Goal: Task Accomplishment & Management: Manage account settings

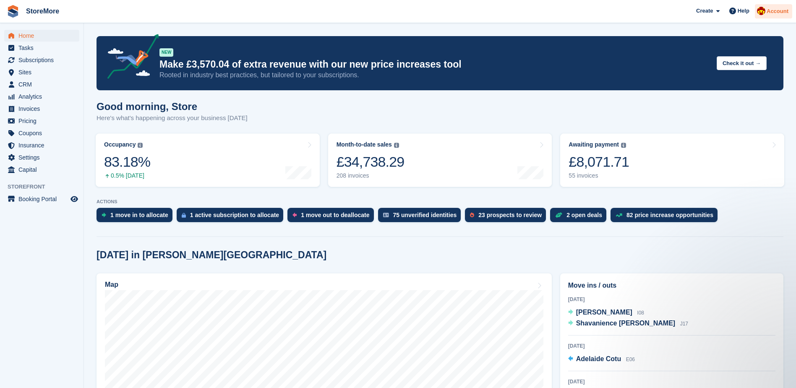
click at [778, 14] on span "Account" at bounding box center [778, 11] width 22 height 8
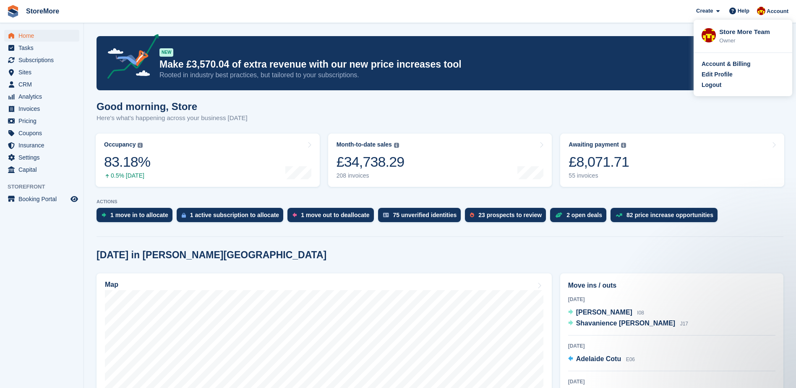
click at [705, 91] on div "Account & Billing Edit Profile Logout" at bounding box center [743, 74] width 99 height 43
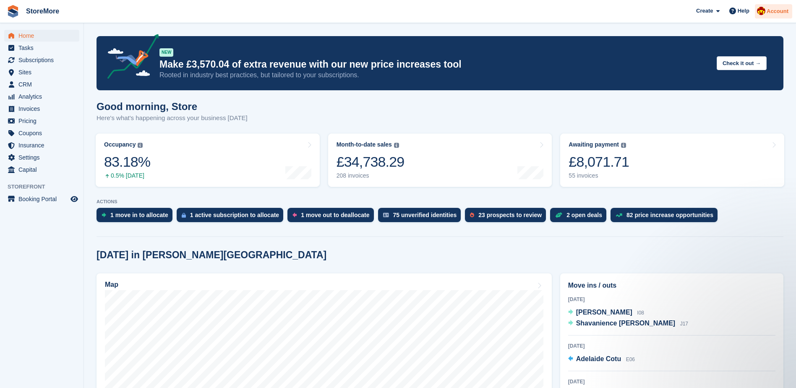
click at [777, 16] on div "Account" at bounding box center [773, 11] width 37 height 15
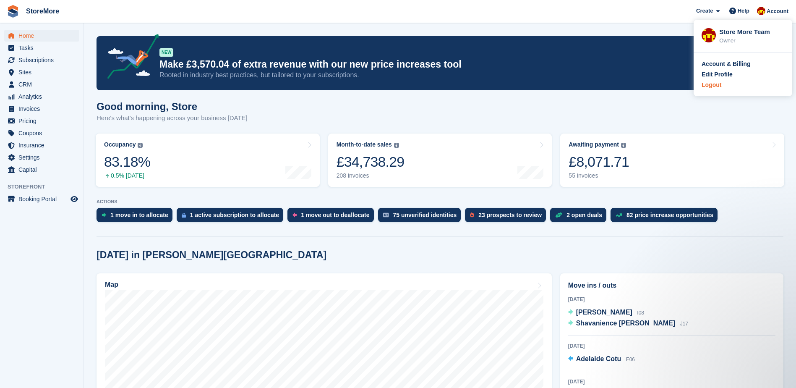
click at [714, 86] on div "Logout" at bounding box center [712, 85] width 20 height 9
